Goal: Task Accomplishment & Management: Use online tool/utility

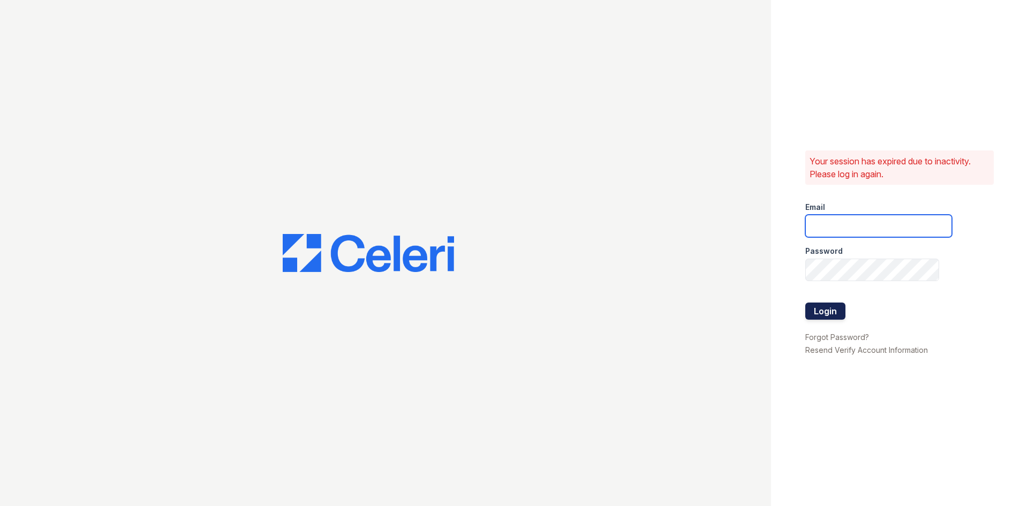
type input "[EMAIL_ADDRESS][DOMAIN_NAME]"
click at [837, 313] on button "Login" at bounding box center [825, 310] width 40 height 17
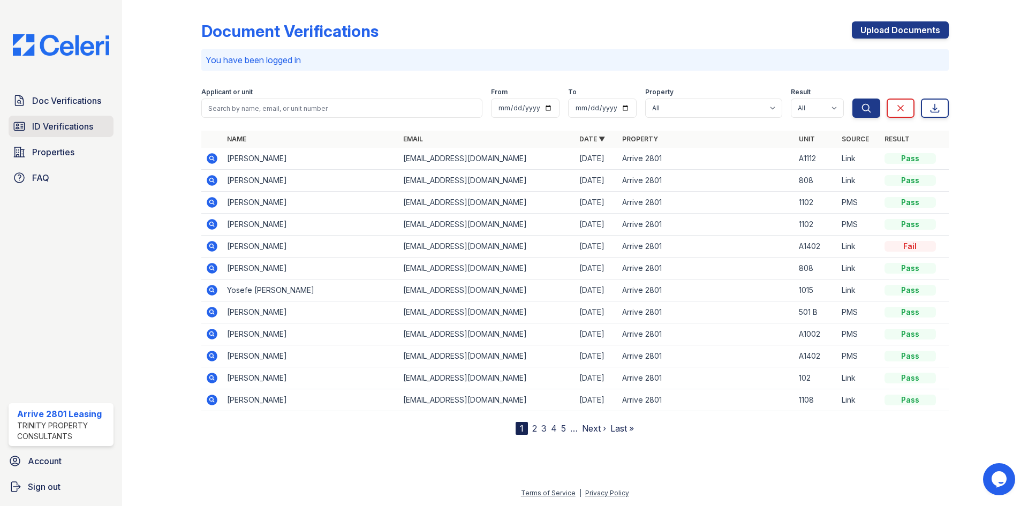
click at [101, 128] on link "ID Verifications" at bounding box center [61, 126] width 105 height 21
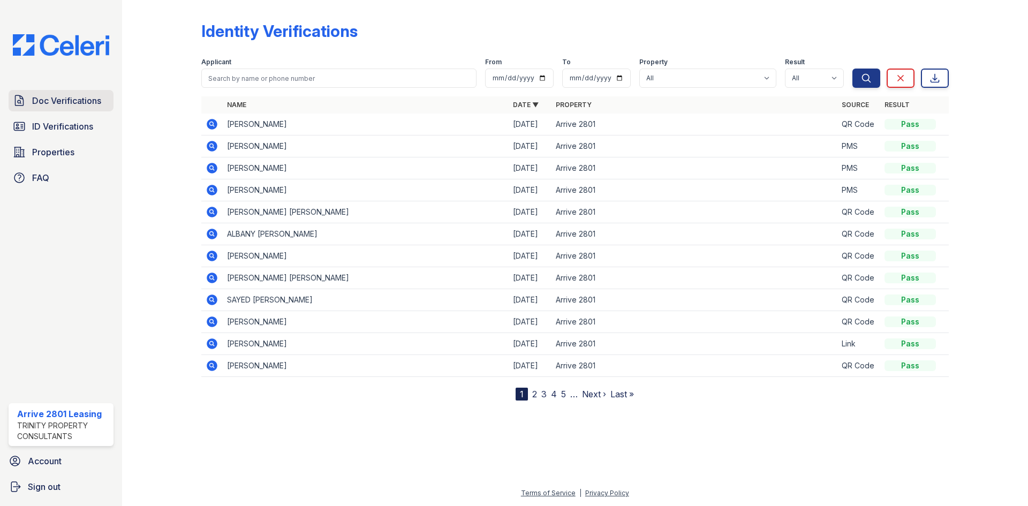
click at [69, 99] on span "Doc Verifications" at bounding box center [66, 100] width 69 height 13
